Goal: Find specific page/section: Find specific page/section

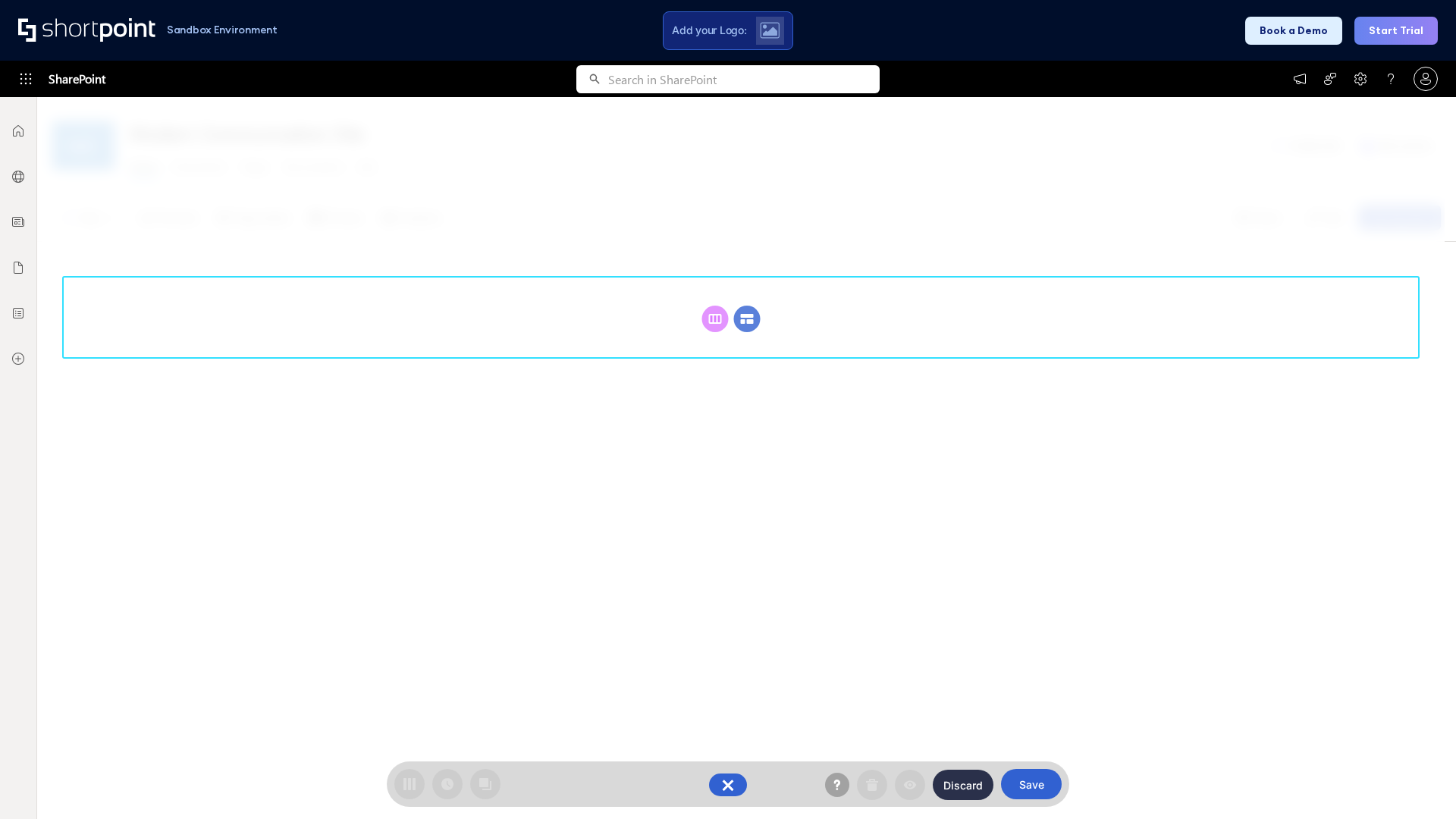
scroll to position [208, 0]
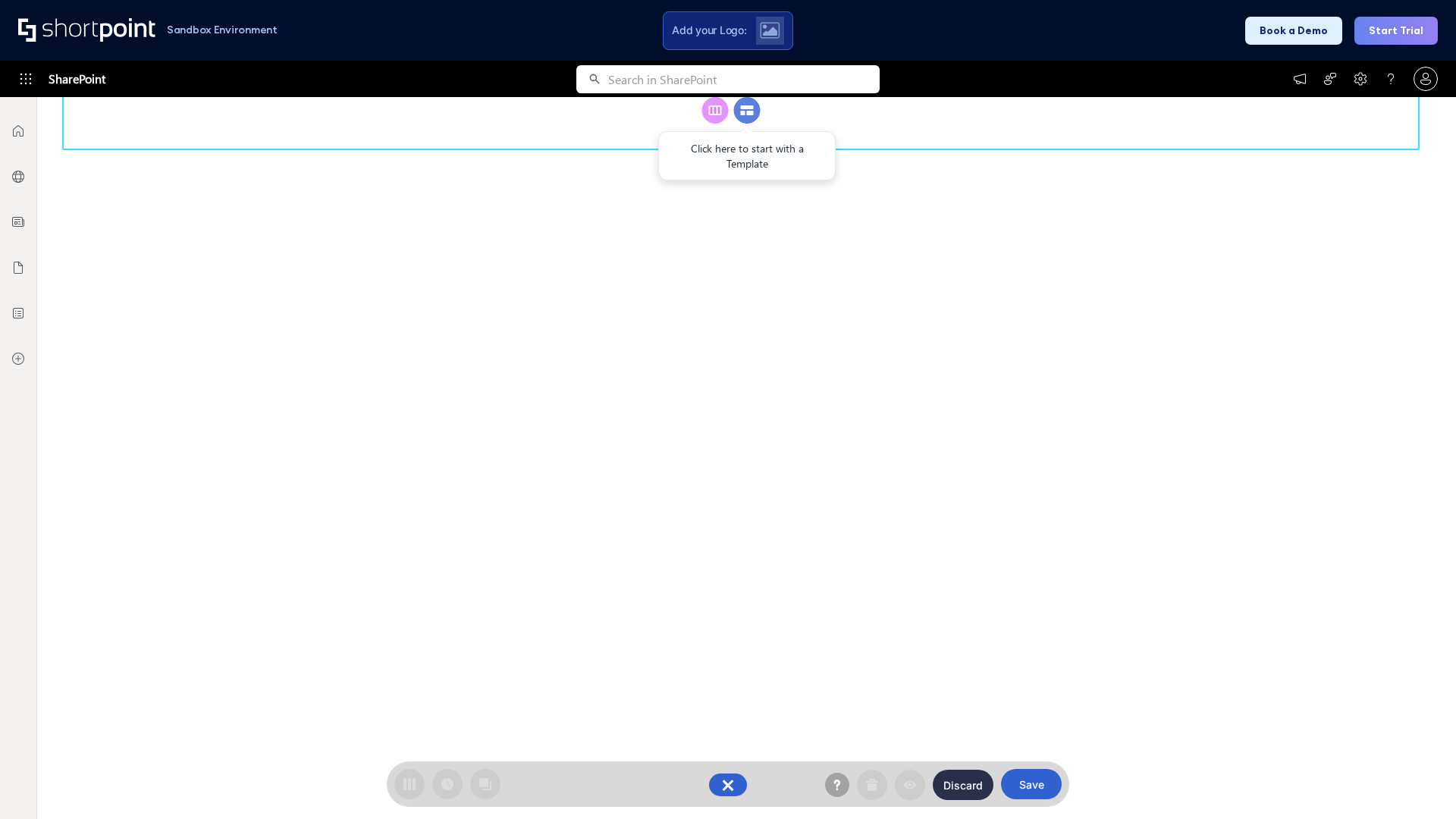
click at [747, 124] on circle at bounding box center [747, 110] width 26 height 26
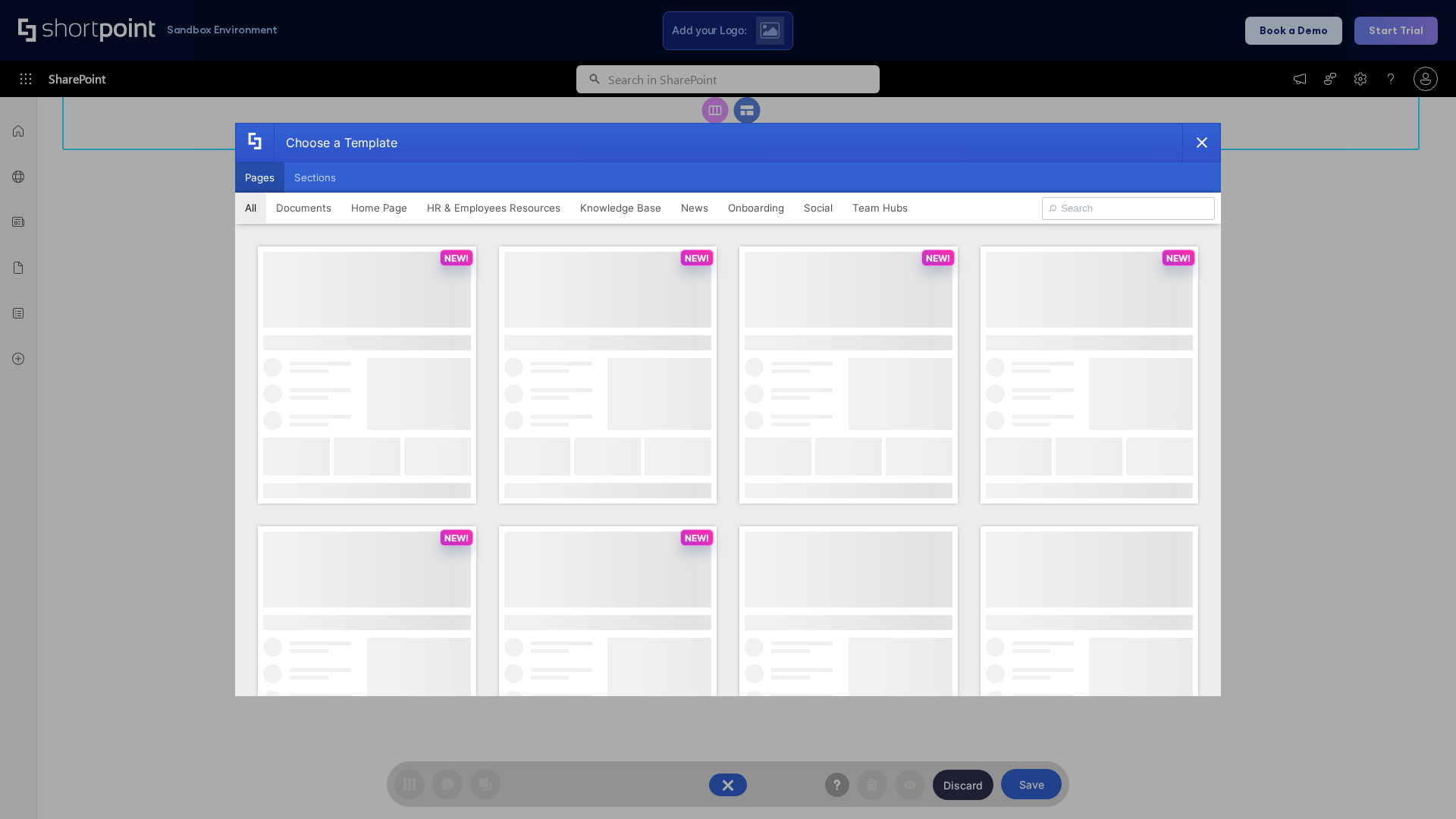
scroll to position [0, 0]
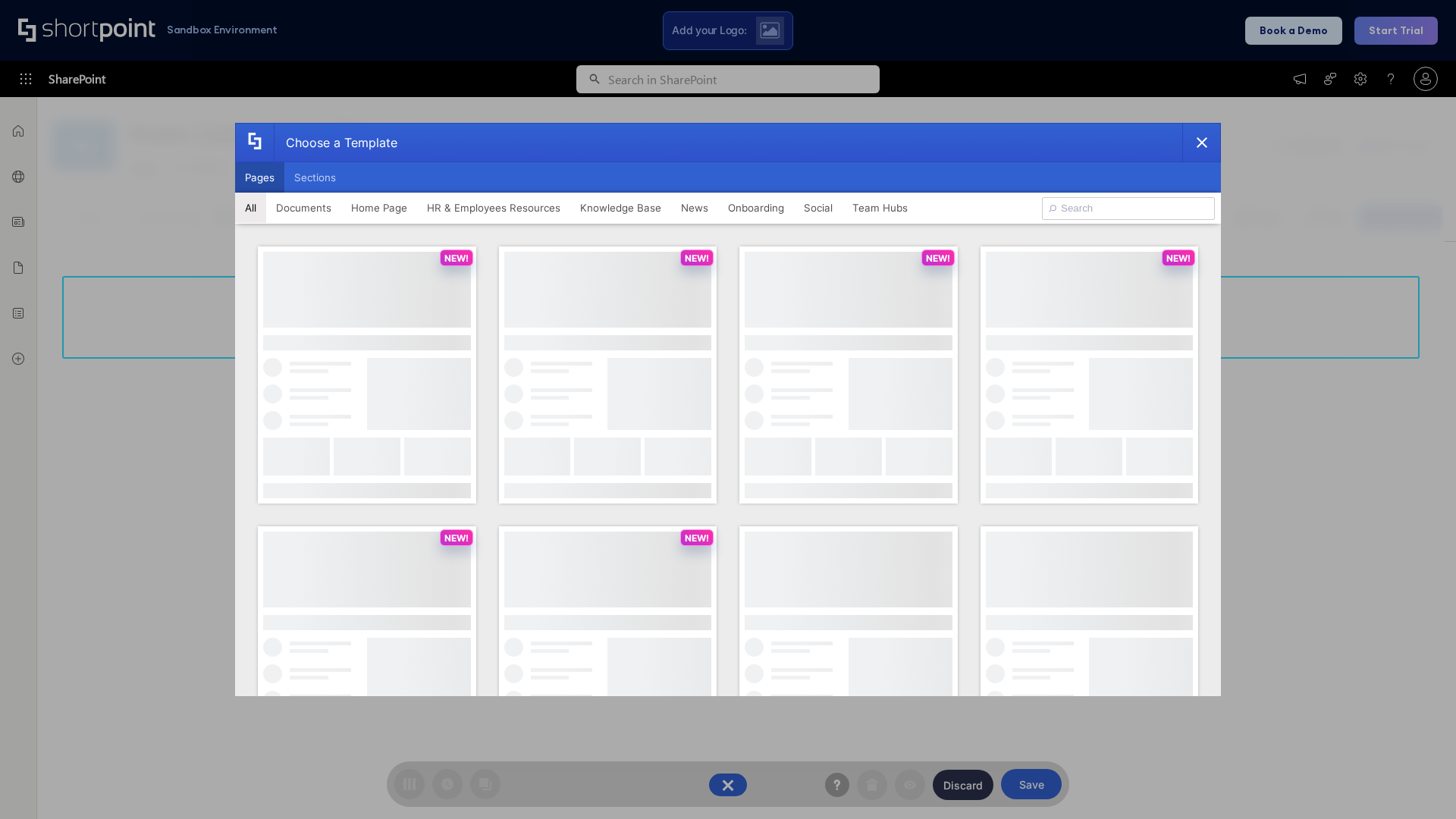
click at [259, 177] on button "Pages" at bounding box center [259, 177] width 49 height 30
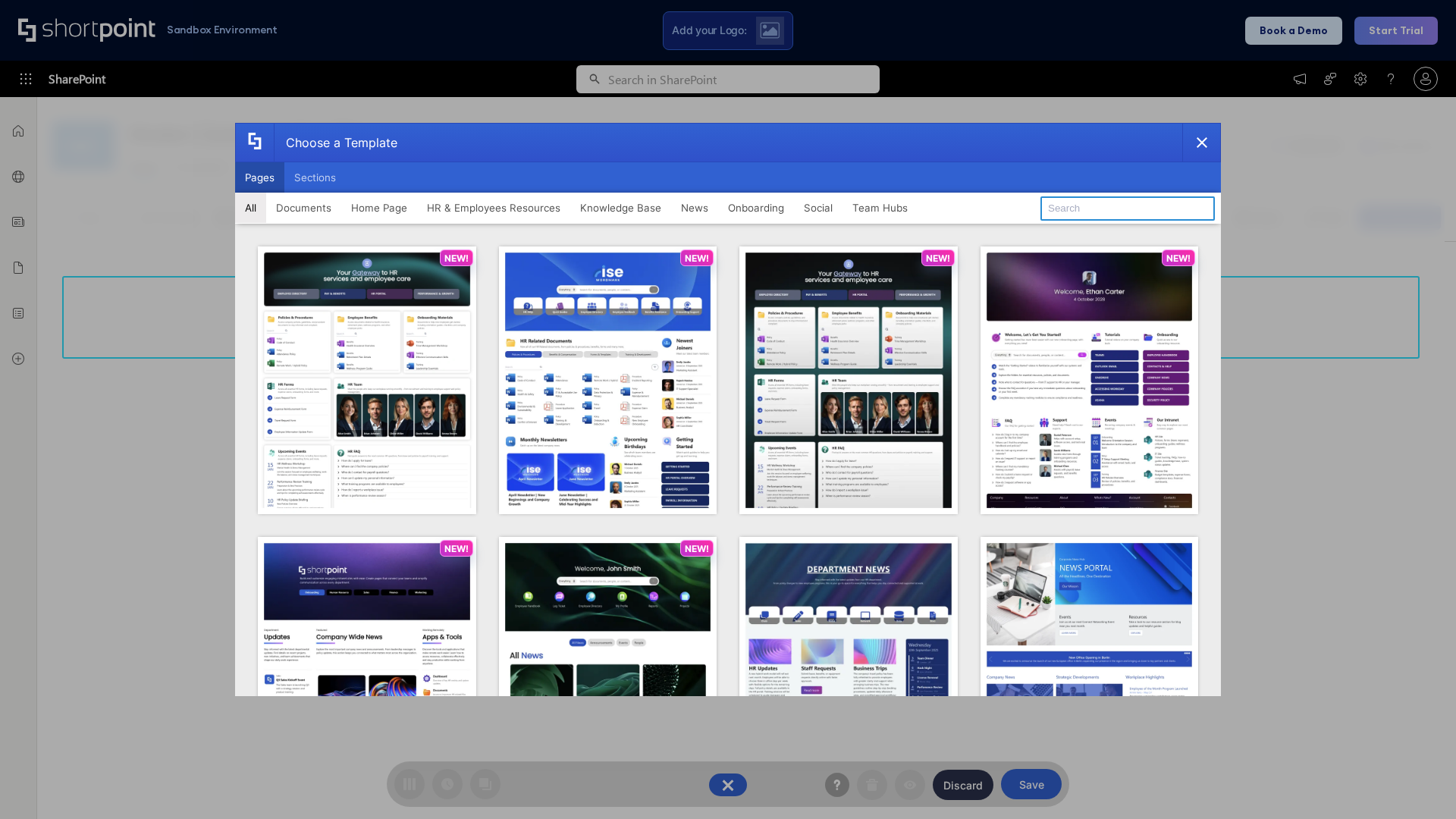
type input "Knowledge Portal 3"
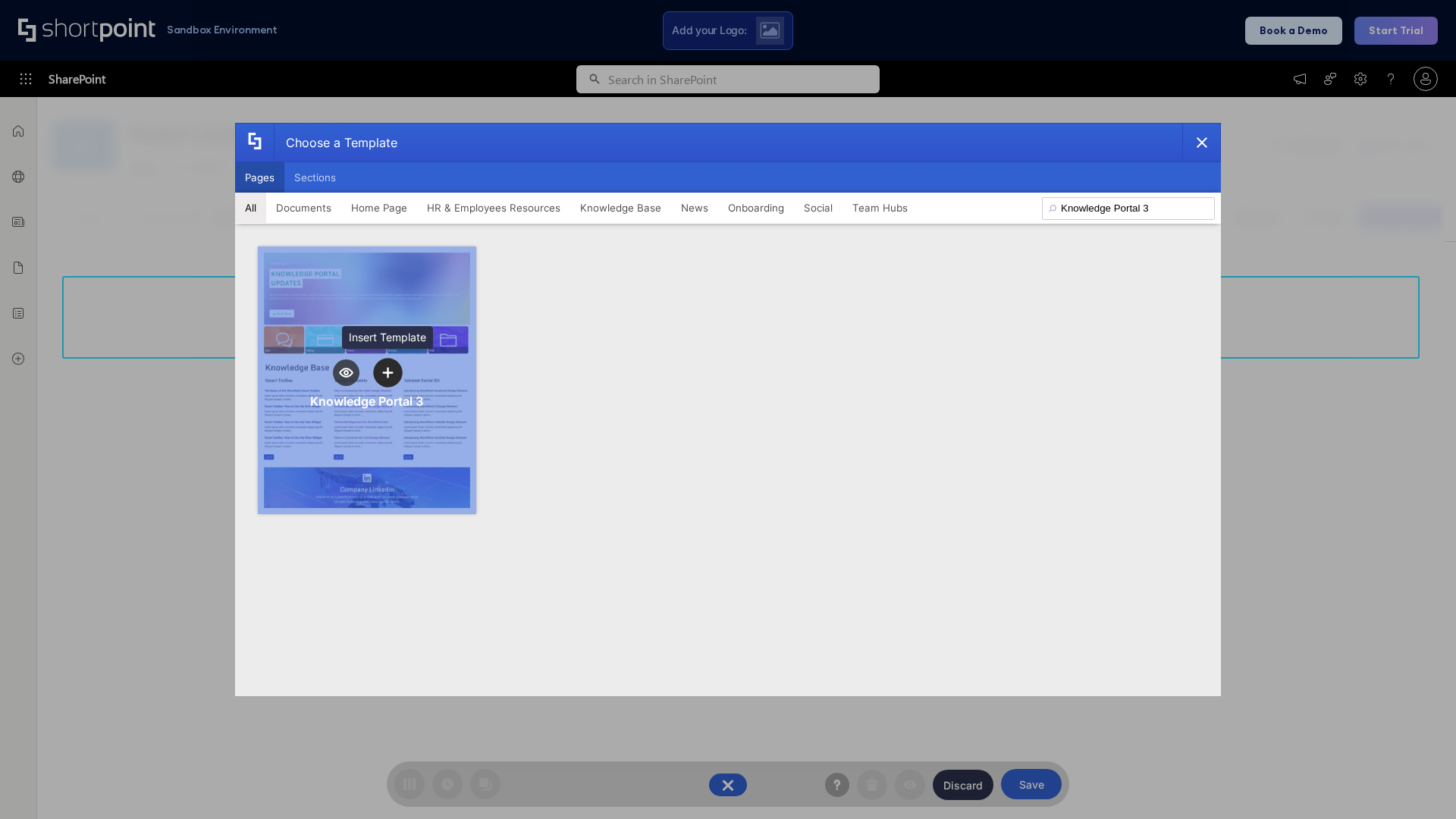
click at [388, 373] on icon "template selector" at bounding box center [388, 373] width 11 height 11
